Goal: Complete application form

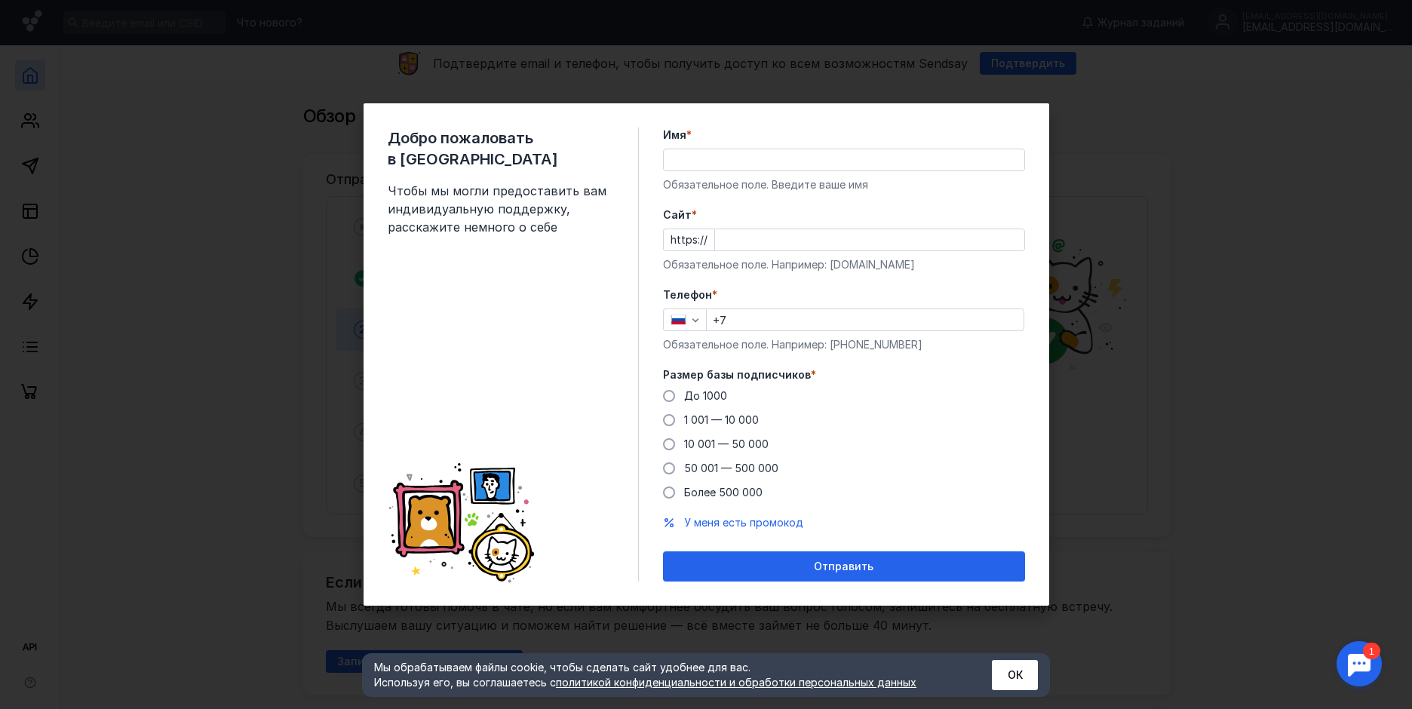
click at [721, 161] on input "Имя *" at bounding box center [844, 159] width 360 height 21
type input "[PERSON_NAME]"
click at [784, 243] on input "Cайт *" at bounding box center [869, 239] width 309 height 21
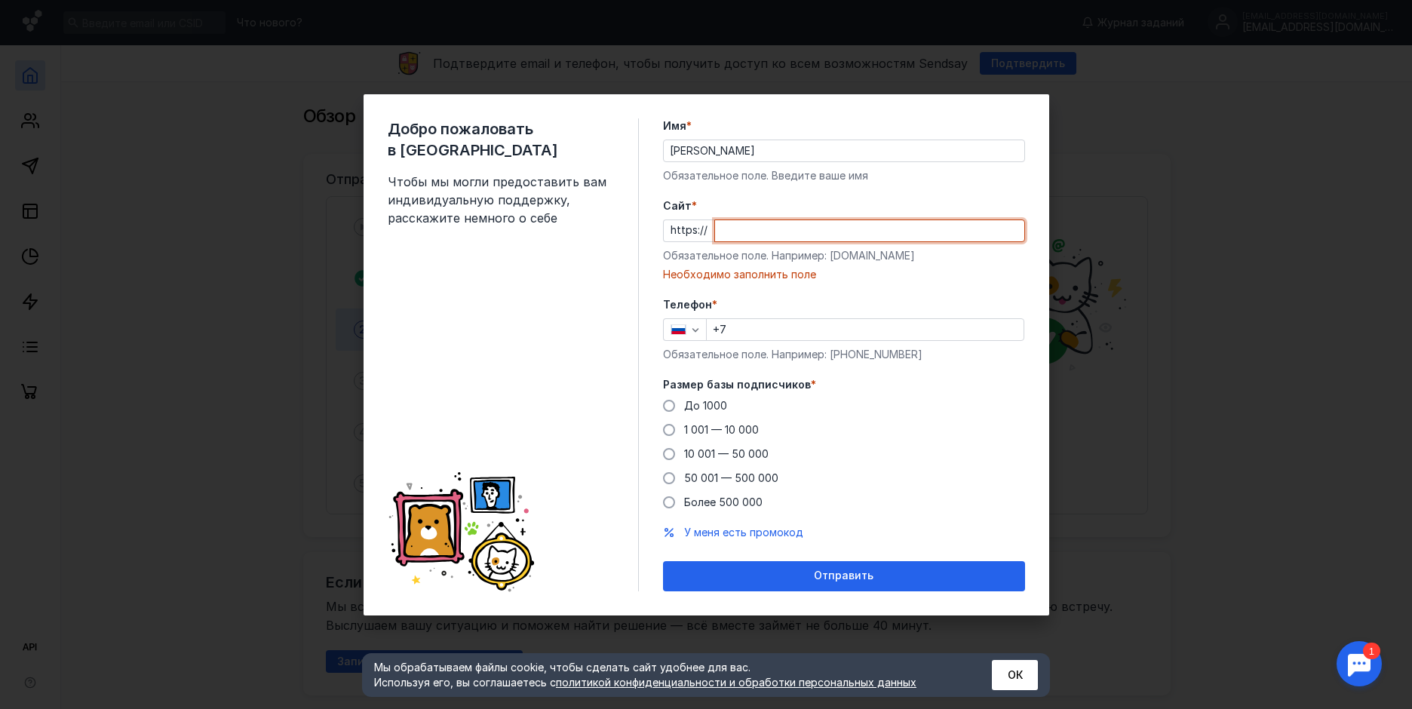
paste input "[DOMAIN_NAME]"
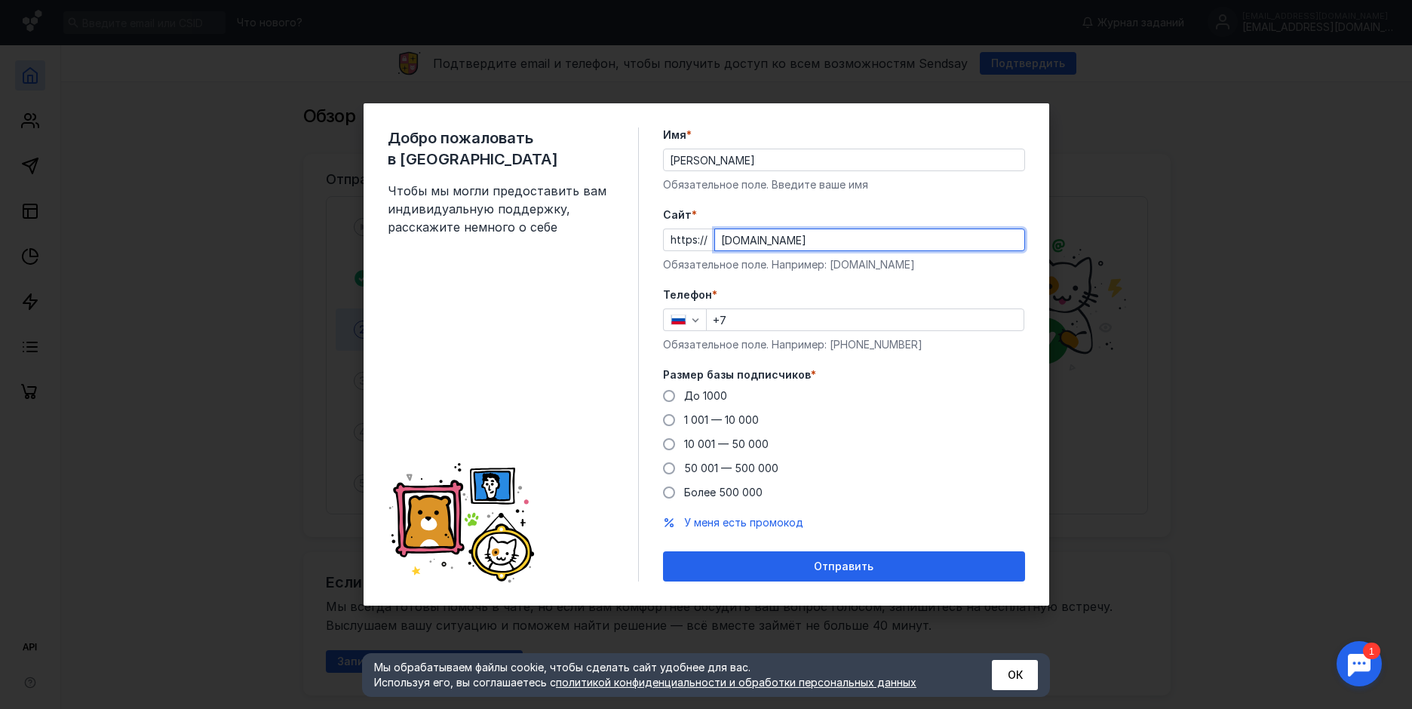
type input "[DOMAIN_NAME]"
click at [777, 323] on input "+7" at bounding box center [865, 319] width 317 height 21
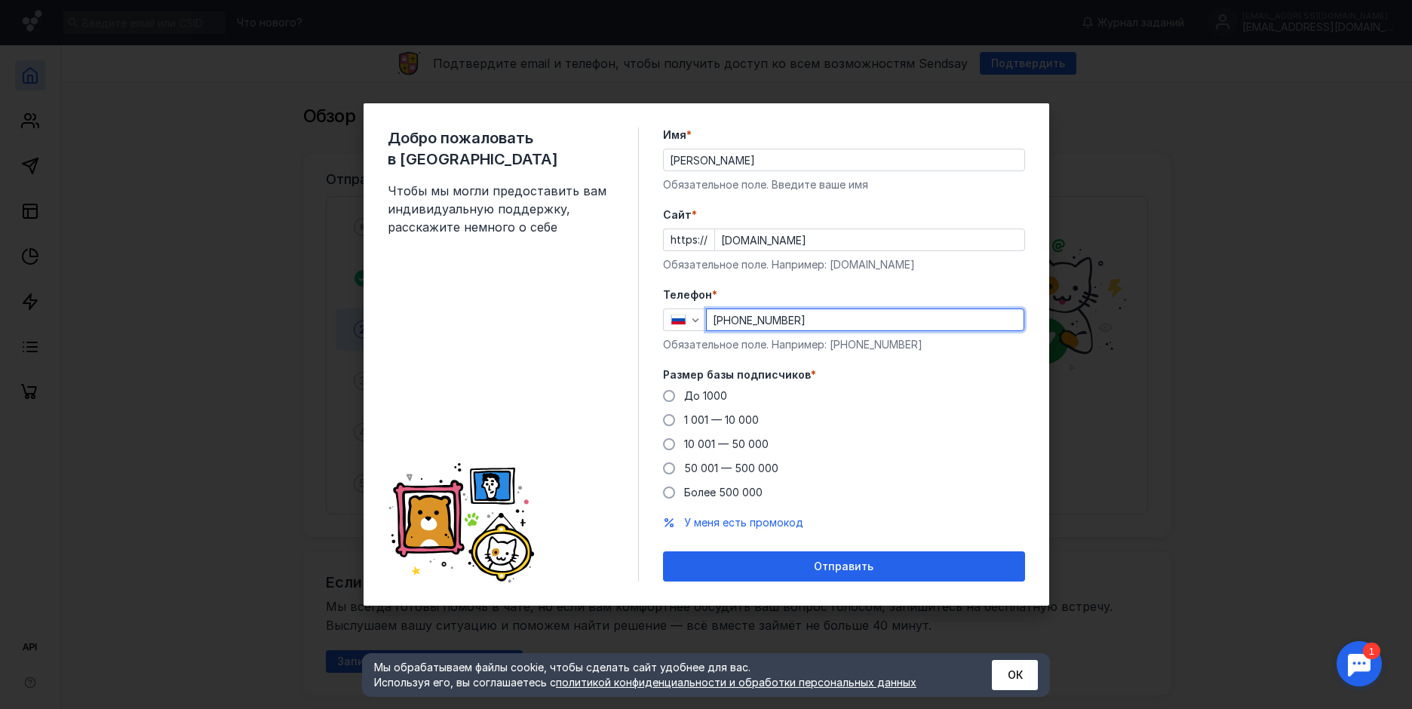
type input "[PHONE_NUMBER]"
click at [977, 414] on div "До [DATE] 1 001 — 10 000 10 001 — 50 000 50 001 — 500 000 Более 500 000" at bounding box center [844, 444] width 362 height 112
click at [672, 396] on span at bounding box center [669, 396] width 12 height 12
click at [0, 0] on input "До 1000" at bounding box center [0, 0] width 0 height 0
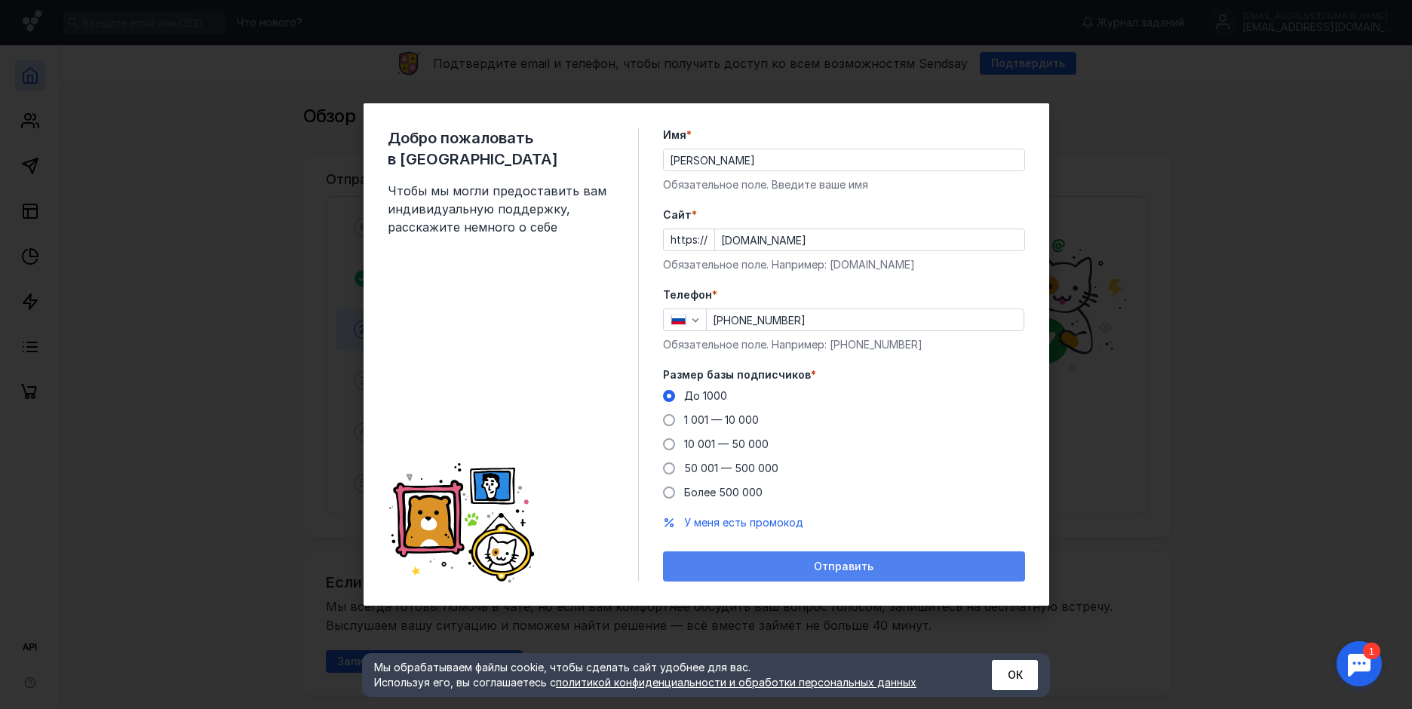
click at [846, 562] on span "Отправить" at bounding box center [844, 566] width 60 height 13
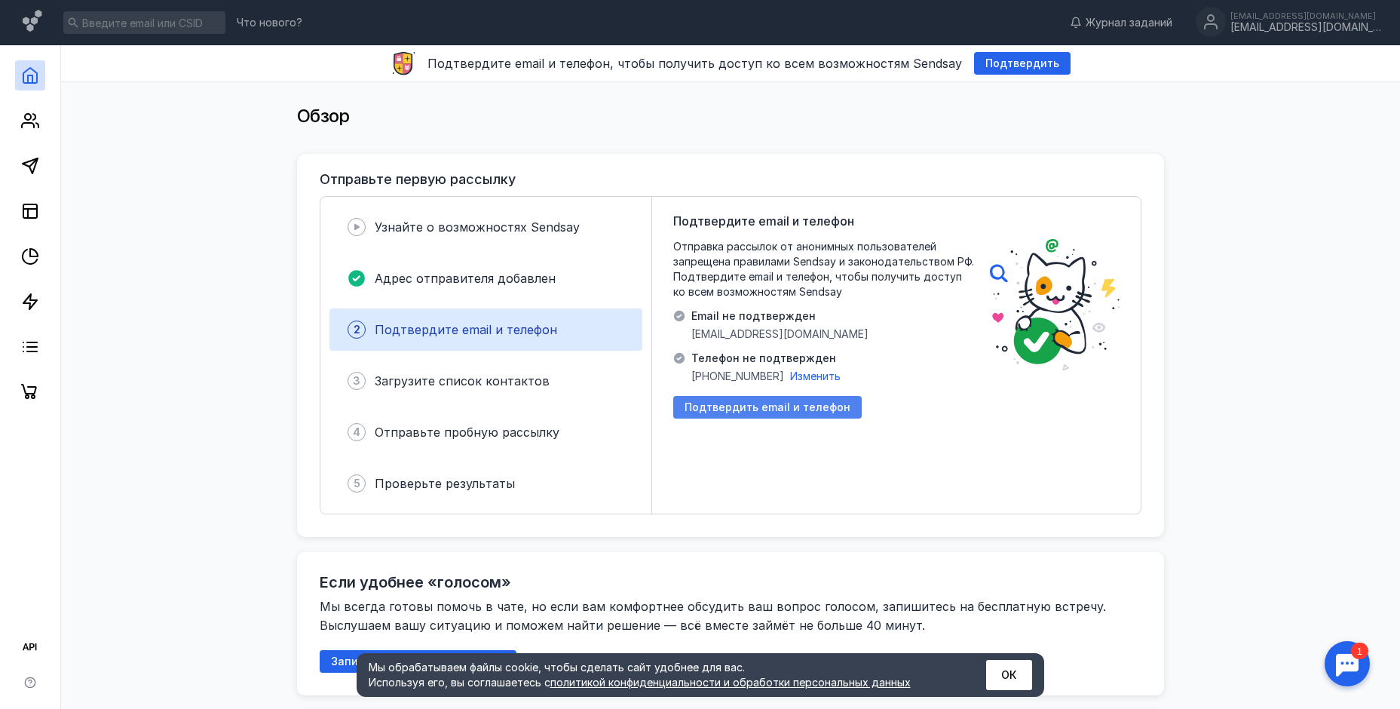
click at [765, 406] on span "Подтвердить email и телефон" at bounding box center [768, 407] width 166 height 13
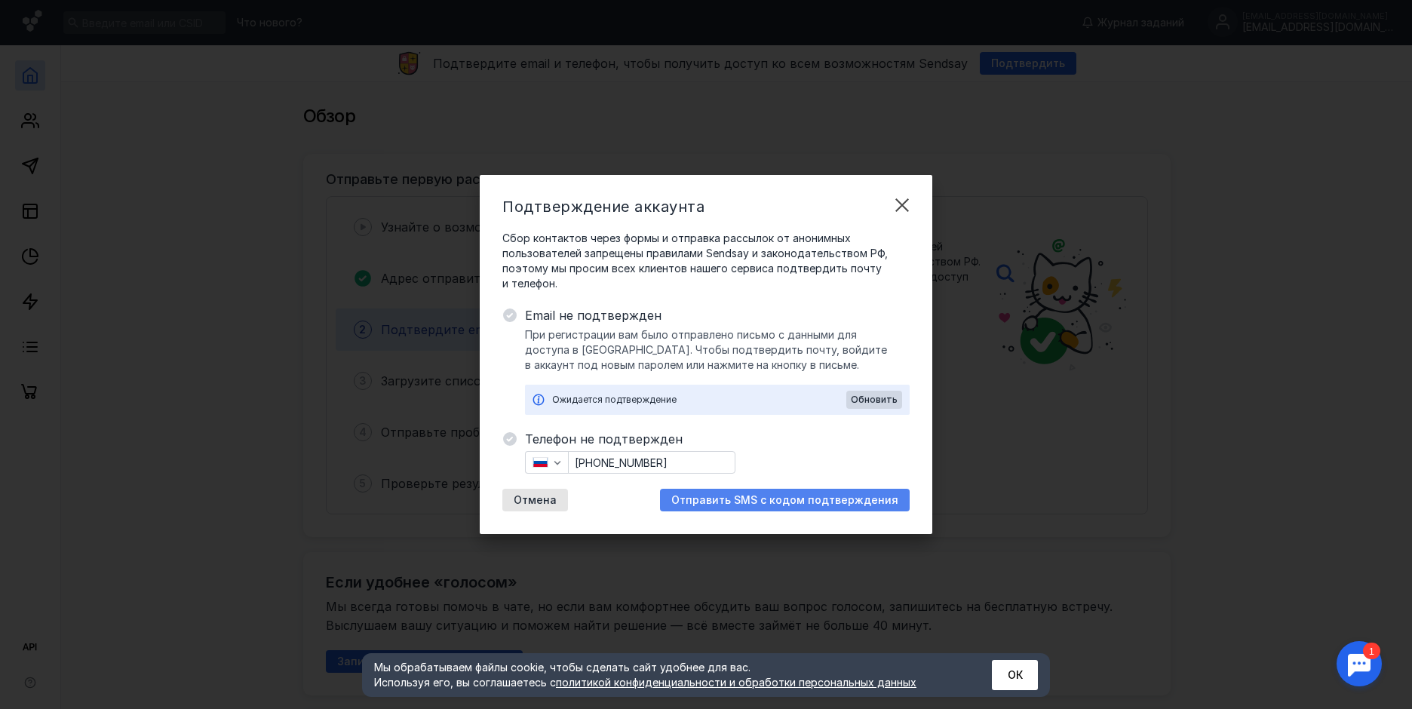
click at [777, 504] on span "Отправить SMS с кодом подтверждения" at bounding box center [784, 500] width 227 height 13
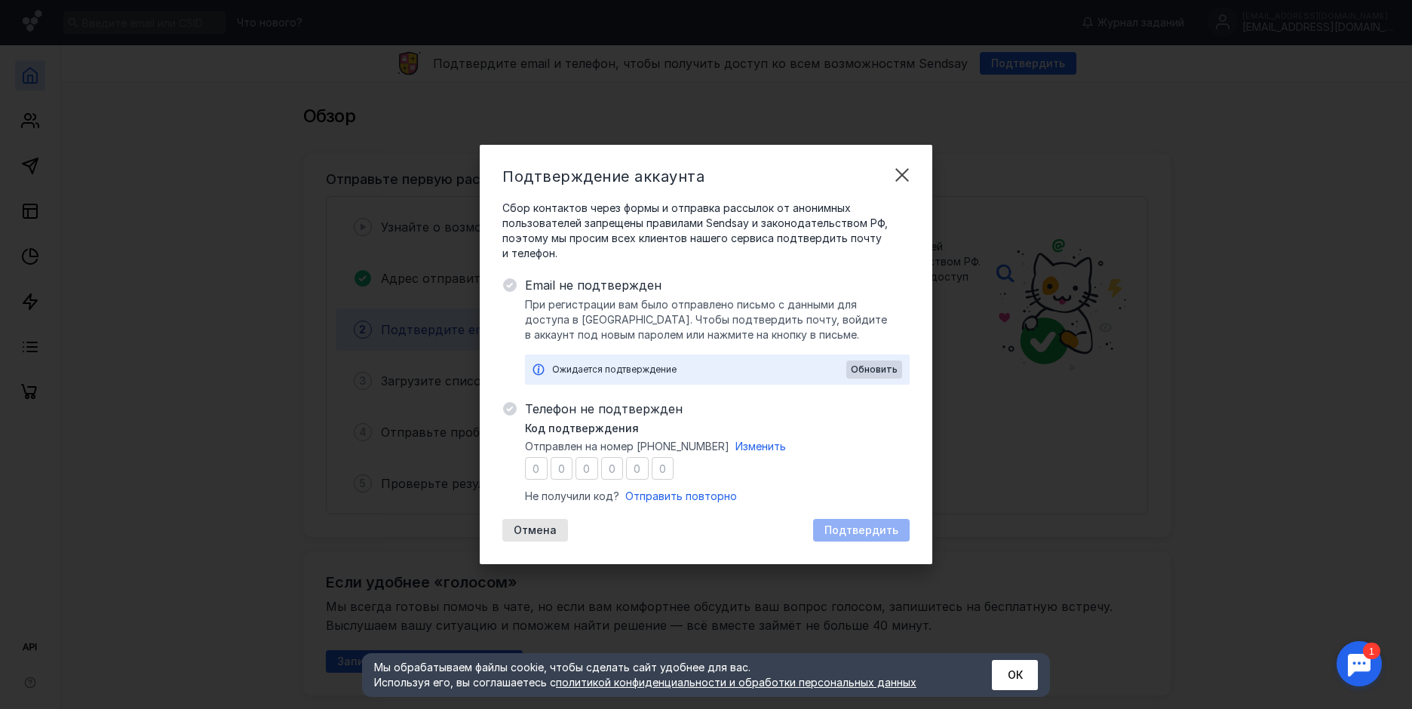
type input "3"
type input "5"
type input "3"
type input "4"
type input "0"
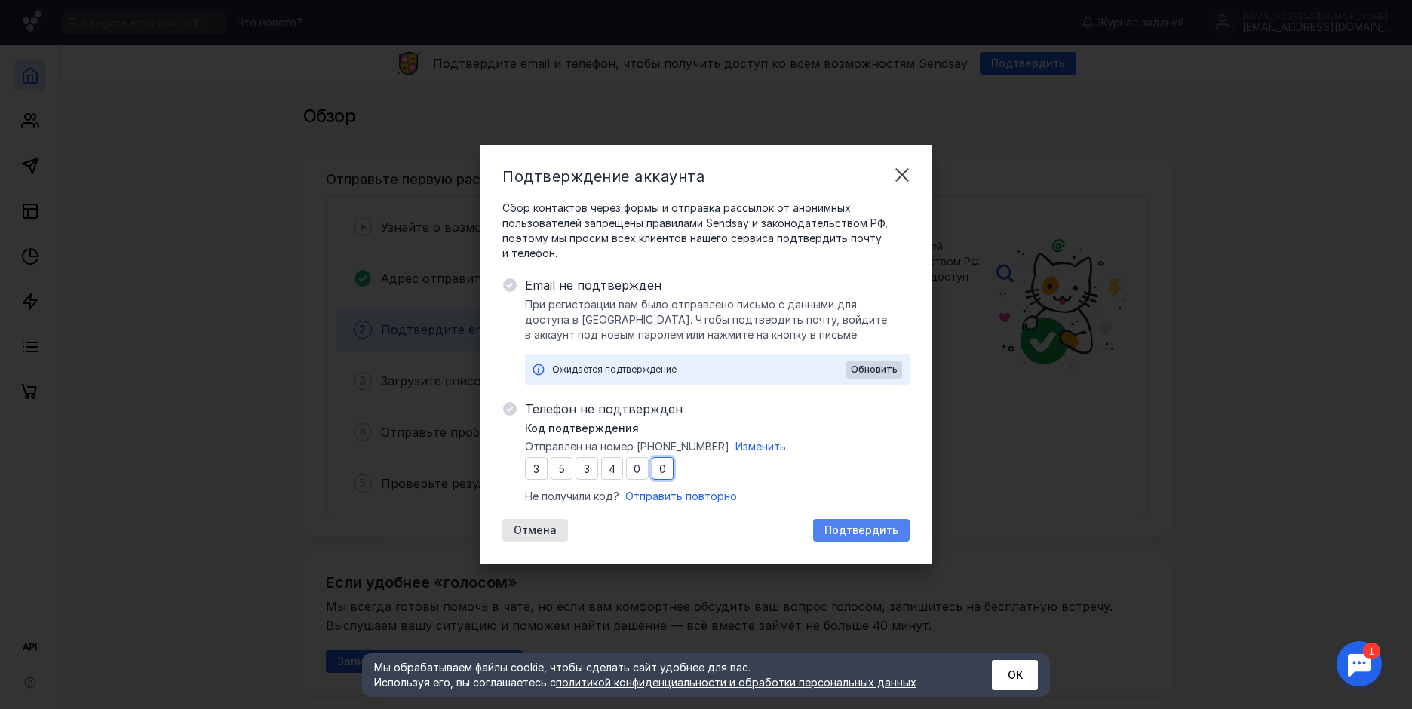
type input "0"
click at [857, 529] on span "Подтвердить" at bounding box center [861, 530] width 74 height 13
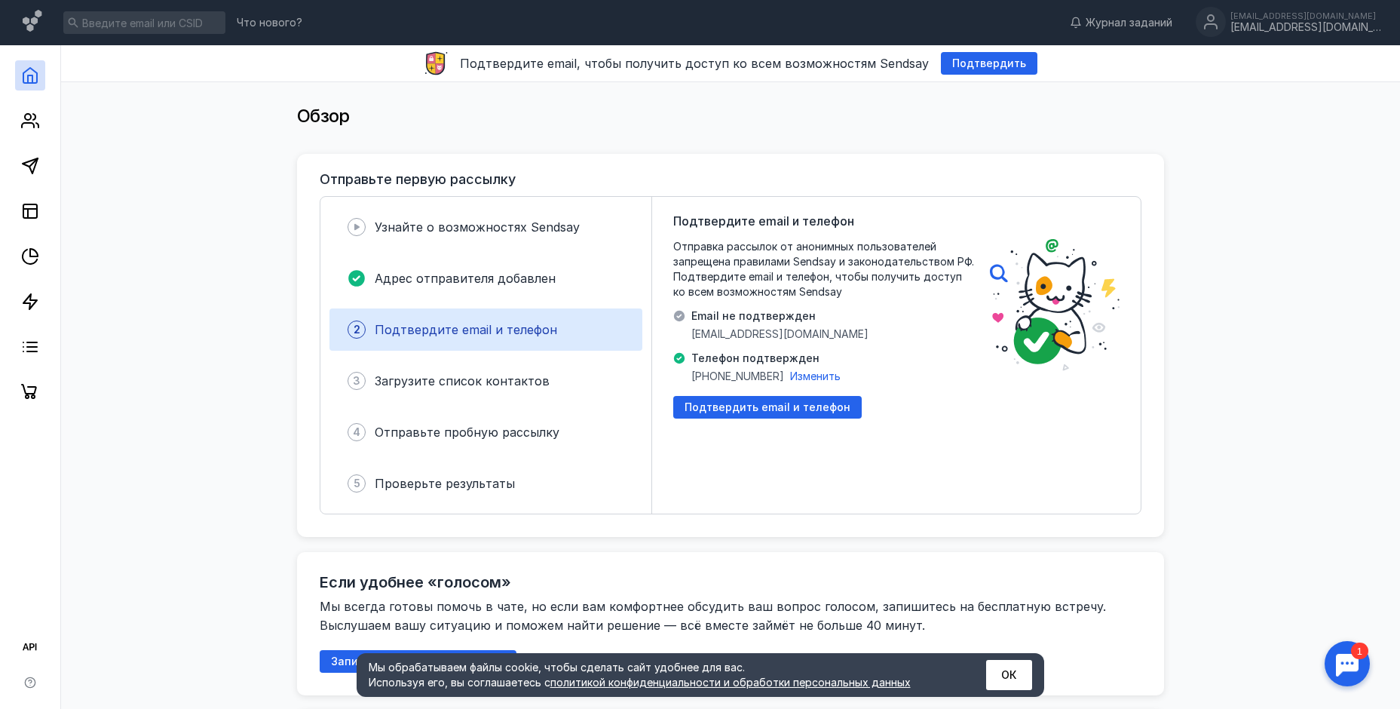
click at [661, 448] on div "Подтвердите email и телефон Отправка рассылок от анонимных пользователей запрещ…" at bounding box center [896, 355] width 489 height 317
click at [716, 409] on span "Подтвердить email и телефон" at bounding box center [768, 407] width 166 height 13
